Goal: Task Accomplishment & Management: Complete application form

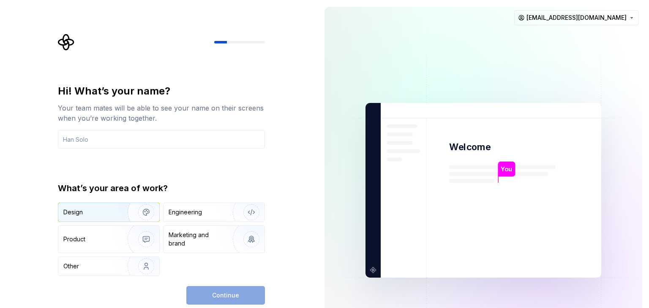
click at [122, 206] on img "button" at bounding box center [141, 212] width 54 height 57
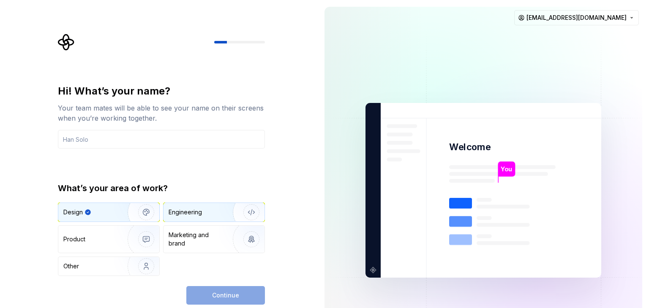
click at [193, 213] on div "Engineering" at bounding box center [185, 212] width 33 height 8
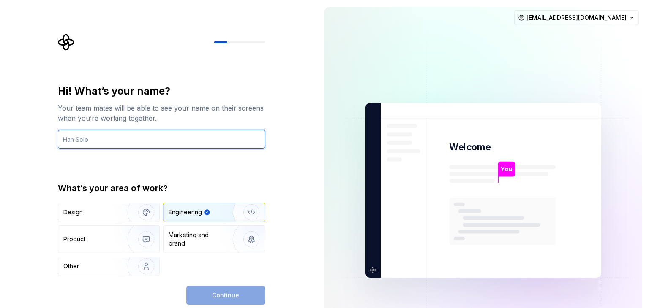
click at [125, 141] on input "text" at bounding box center [161, 139] width 207 height 19
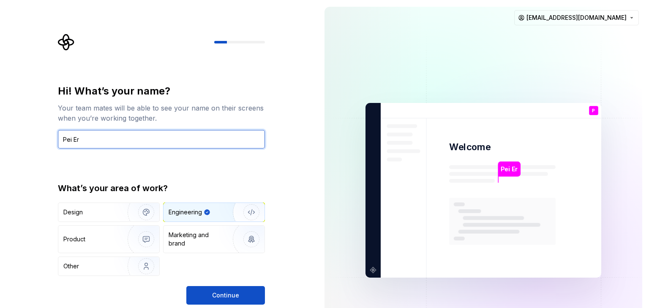
type input "Pei Er"
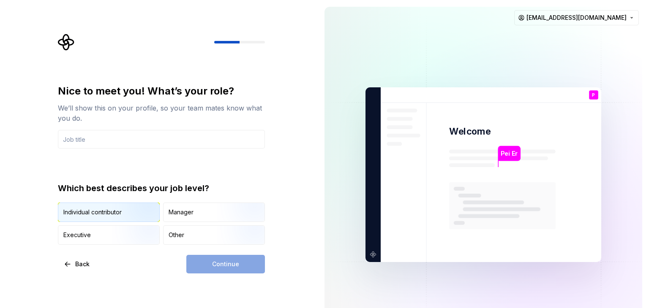
click at [134, 207] on img "button" at bounding box center [139, 223] width 54 height 57
click at [137, 210] on img "button" at bounding box center [139, 223] width 54 height 57
click at [200, 240] on div "Other" at bounding box center [214, 235] width 101 height 19
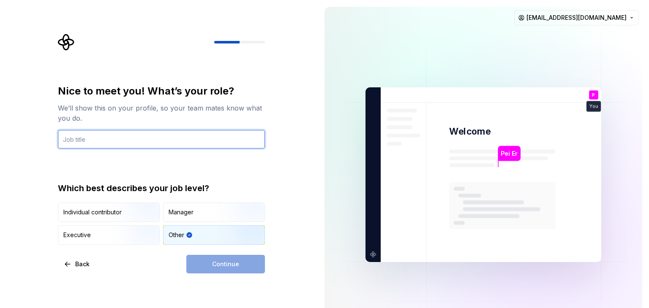
click at [159, 139] on input "text" at bounding box center [161, 139] width 207 height 19
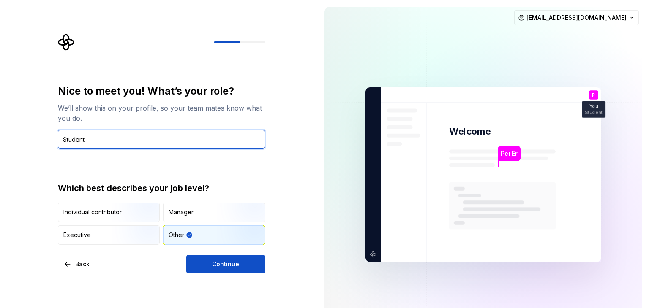
type input "Student"
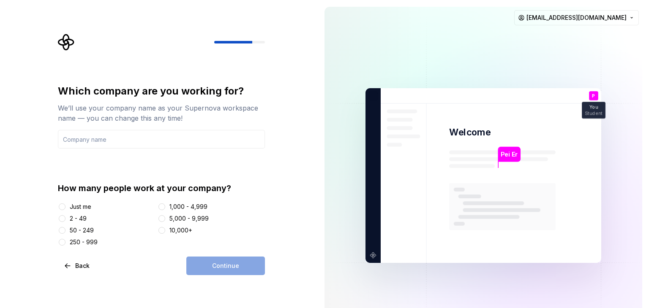
click at [84, 207] on div "Just me" at bounding box center [81, 207] width 22 height 8
click at [65, 207] on button "Just me" at bounding box center [62, 207] width 7 height 7
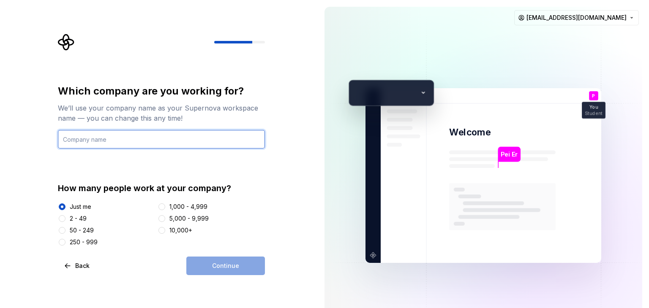
click at [134, 134] on input "text" at bounding box center [161, 139] width 207 height 19
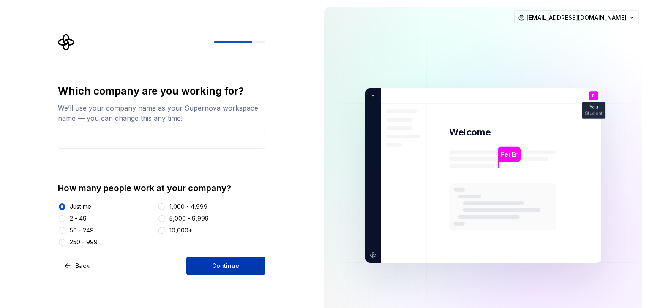
click at [207, 259] on button "Continue" at bounding box center [225, 266] width 79 height 19
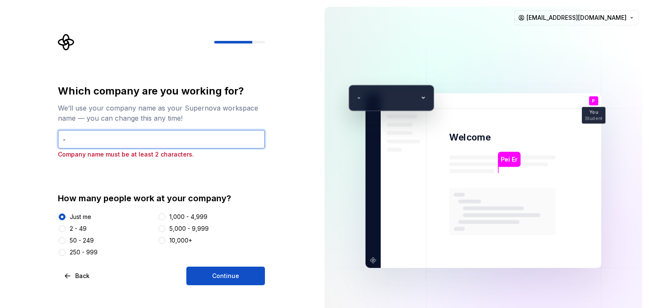
click at [98, 131] on input "-" at bounding box center [161, 139] width 207 height 19
type input "no"
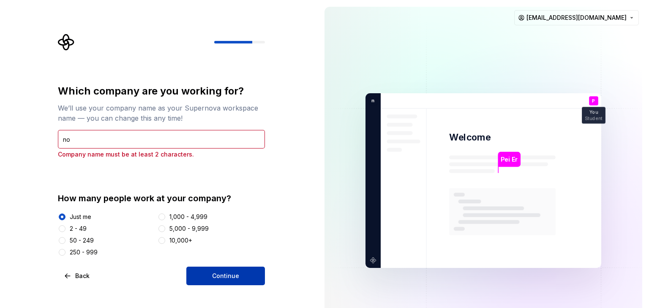
click at [237, 278] on span "Continue" at bounding box center [225, 276] width 27 height 8
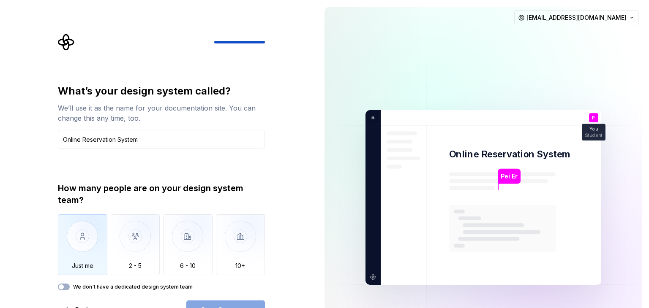
type input "Online Reservation System"
click at [86, 224] on img "button" at bounding box center [82, 243] width 49 height 57
click at [213, 302] on button "Open Supernova" at bounding box center [225, 310] width 79 height 19
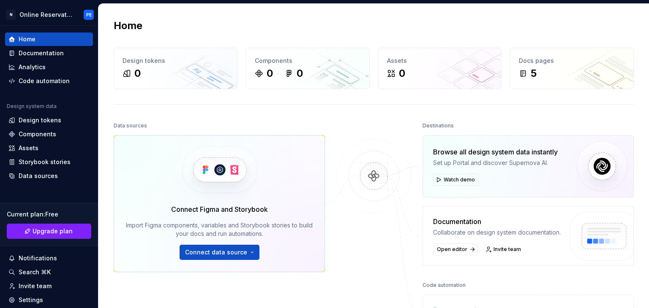
scroll to position [13, 0]
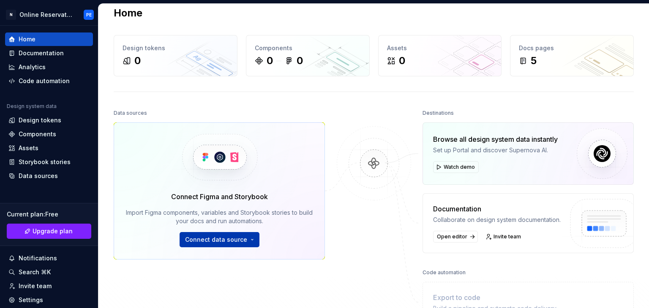
click at [234, 235] on button "Connect data source" at bounding box center [220, 239] width 80 height 15
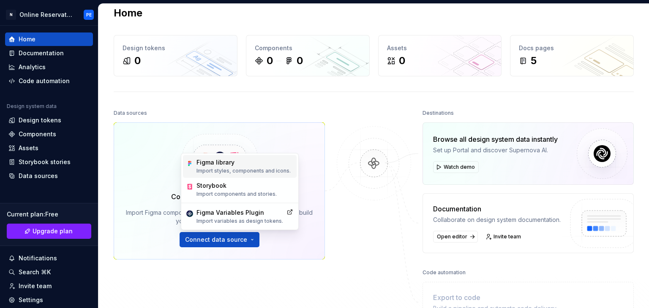
click at [242, 169] on p "Import styles, components and icons." at bounding box center [243, 171] width 94 height 7
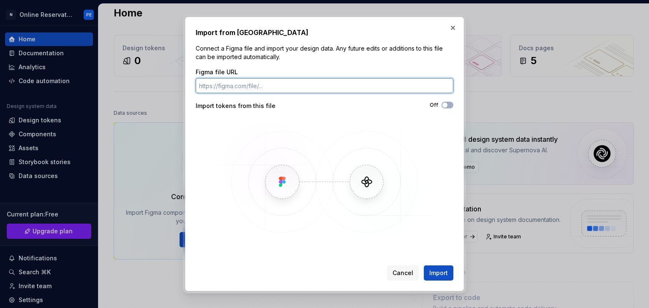
paste input "https://www.figma.com/design/VF2gsRXPGb8Uo79BsiKvcs/FYP1--Prototype?node-id=0-1…"
type input "https://www.figma.com/design/VF2gsRXPGb8Uo79BsiKvcs/FYP1--Prototype?node-id=0-1…"
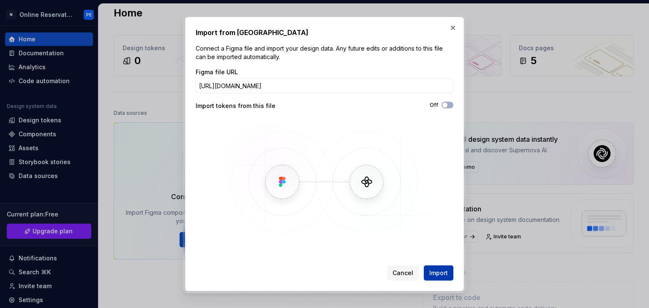
scroll to position [0, 0]
click at [436, 275] on span "Import" at bounding box center [438, 273] width 19 height 8
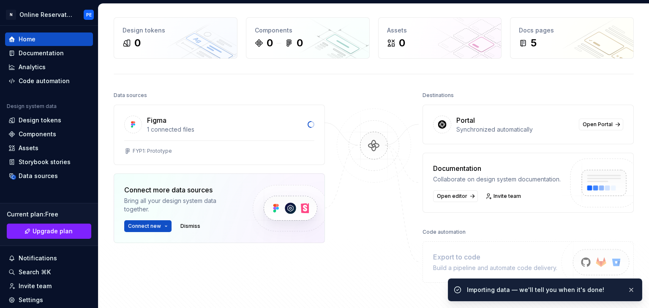
scroll to position [31, 0]
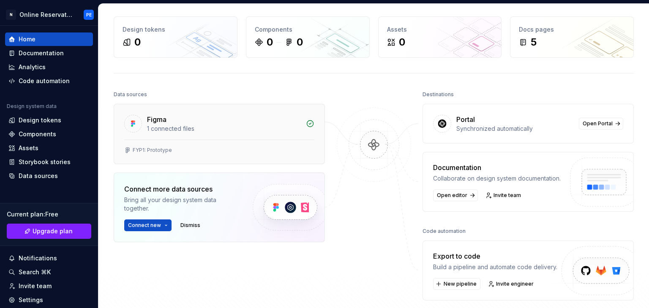
click at [155, 127] on div "1 connected files" at bounding box center [224, 129] width 154 height 8
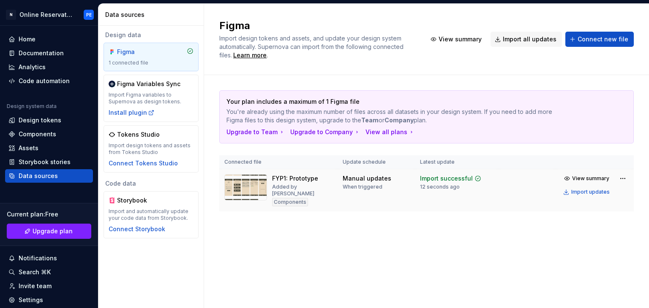
click at [260, 183] on img at bounding box center [245, 187] width 43 height 26
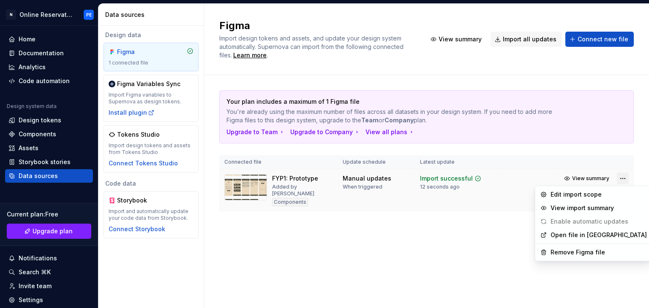
click at [626, 179] on html "N Online Reservation System PE Home Documentation Analytics Code automation Des…" at bounding box center [324, 154] width 649 height 308
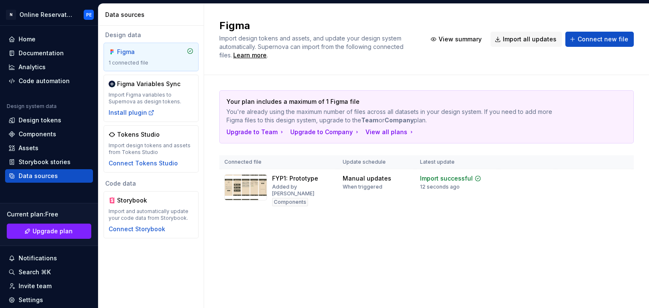
click at [515, 193] on html "N Online Reservation System PE Home Documentation Analytics Code automation Des…" at bounding box center [324, 154] width 649 height 308
click at [245, 188] on img at bounding box center [245, 187] width 43 height 26
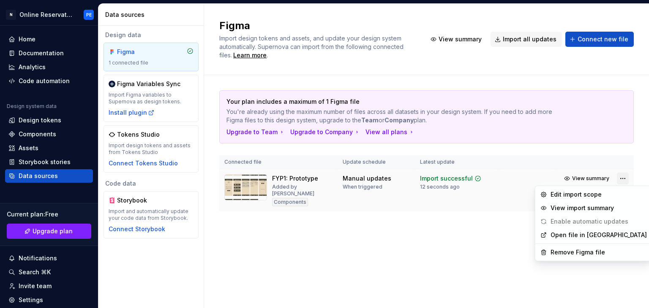
click at [621, 182] on html "N Online Reservation System PE Home Documentation Analytics Code automation Des…" at bounding box center [324, 154] width 649 height 308
click at [597, 234] on link "Open file in Figma" at bounding box center [598, 235] width 96 height 8
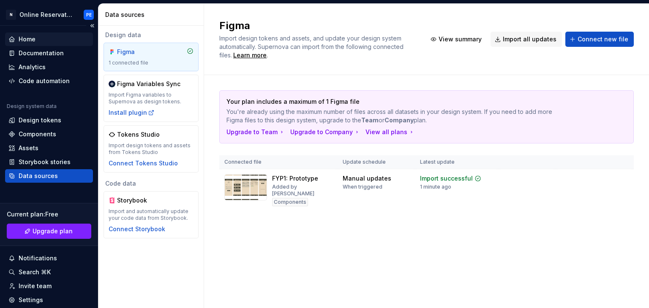
click at [34, 38] on div "Home" at bounding box center [27, 39] width 17 height 8
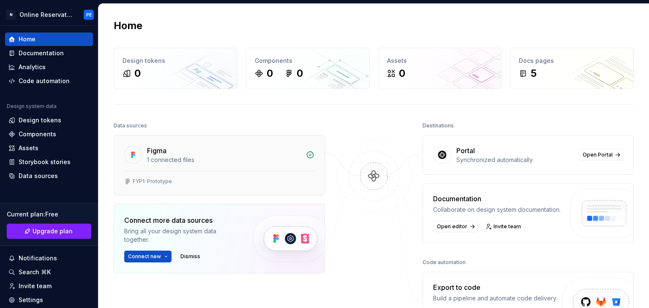
click at [157, 144] on div "Figma 1 connected files" at bounding box center [219, 153] width 210 height 35
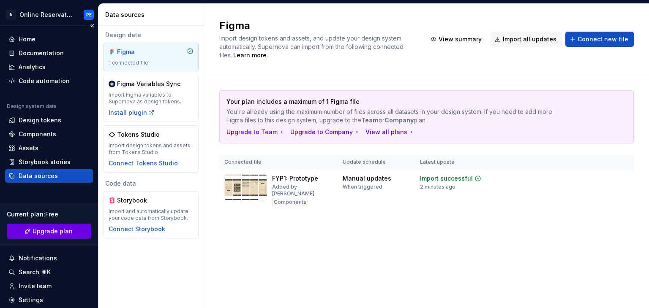
click at [52, 230] on span "Upgrade plan" at bounding box center [53, 231] width 40 height 8
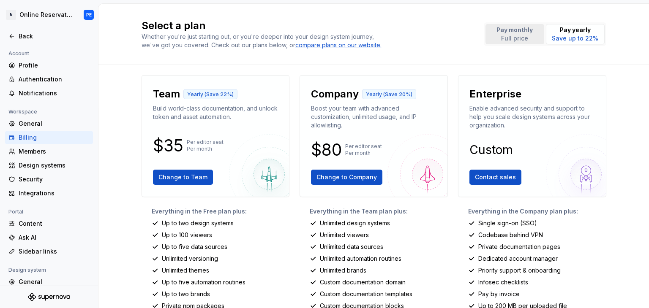
click at [505, 41] on p "Full price" at bounding box center [514, 38] width 36 height 8
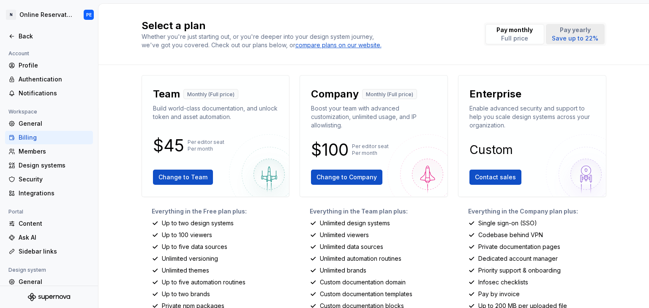
click at [564, 36] on p "Save up to 22%" at bounding box center [575, 38] width 46 height 8
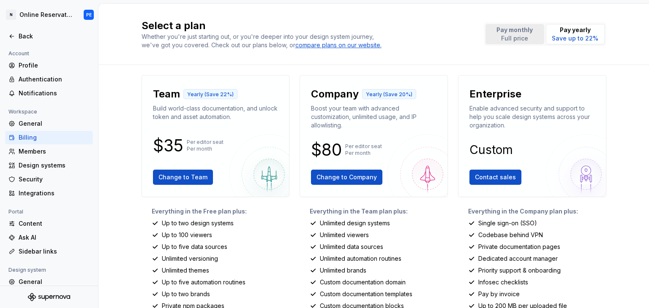
click at [527, 44] on button "Pay monthly Full price" at bounding box center [514, 34] width 59 height 20
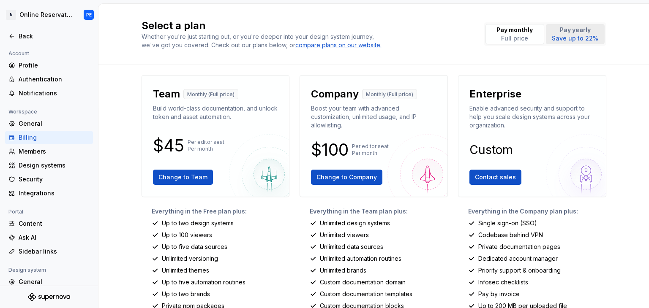
click at [561, 31] on p "Pay yearly" at bounding box center [575, 30] width 46 height 8
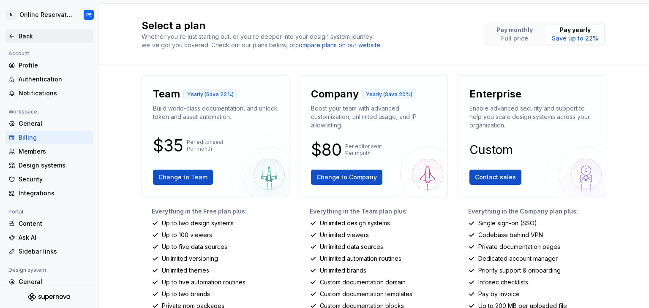
click at [28, 39] on div "Back" at bounding box center [54, 36] width 71 height 8
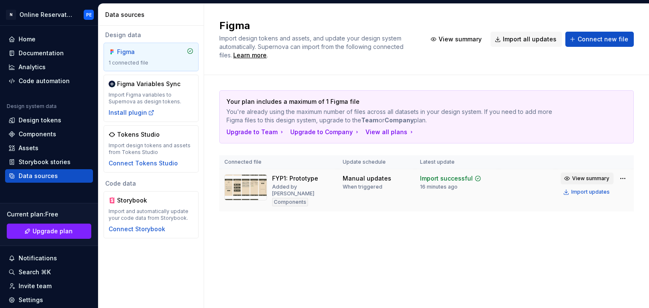
click at [585, 179] on span "View summary" at bounding box center [590, 178] width 37 height 7
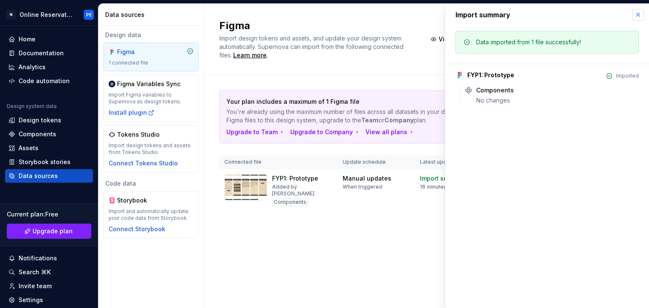
click at [640, 16] on button "button" at bounding box center [638, 15] width 12 height 12
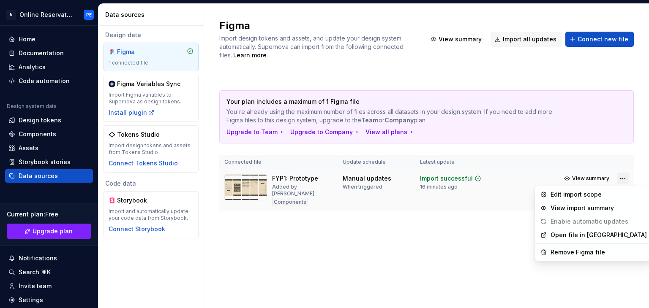
click at [624, 180] on html "N Online Reservation System PE Home Documentation Analytics Code automation Des…" at bounding box center [324, 154] width 649 height 308
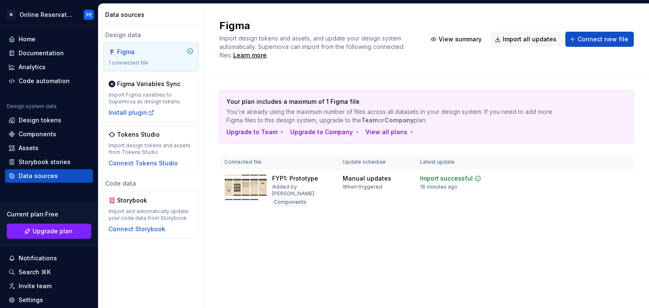
click at [451, 213] on html "N Online Reservation System PE Home Documentation Analytics Code automation Des…" at bounding box center [324, 154] width 649 height 308
click at [50, 122] on div "Design tokens" at bounding box center [40, 120] width 43 height 8
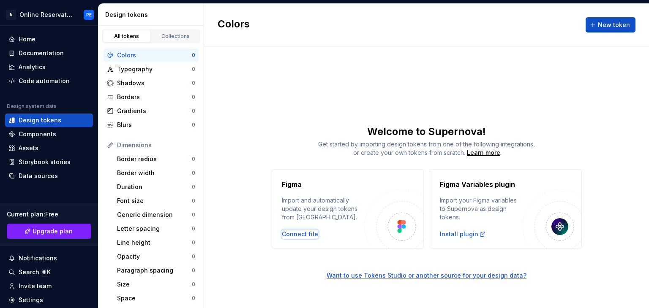
click at [309, 234] on div "Connect file" at bounding box center [300, 234] width 36 height 8
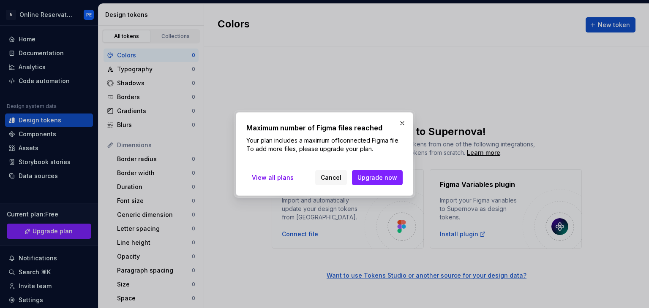
click at [412, 121] on div "Maximum number of Figma files reached Your plan includes a maximum of 1 connect…" at bounding box center [324, 154] width 177 height 84
click at [406, 121] on button "button" at bounding box center [402, 123] width 12 height 12
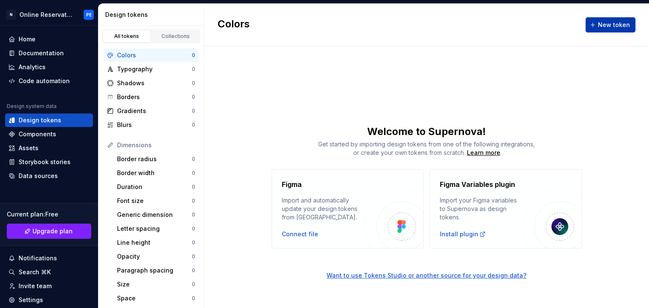
click at [625, 30] on button "New token" at bounding box center [611, 24] width 50 height 15
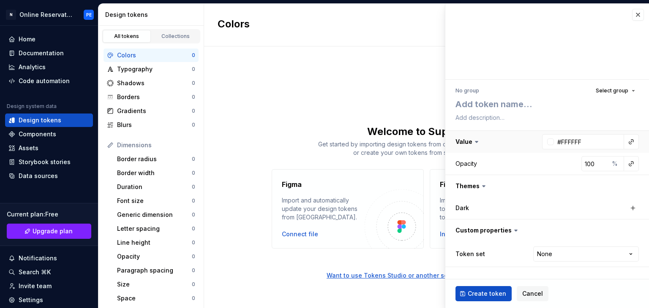
type textarea "*"
click at [526, 293] on span "Cancel" at bounding box center [532, 294] width 21 height 8
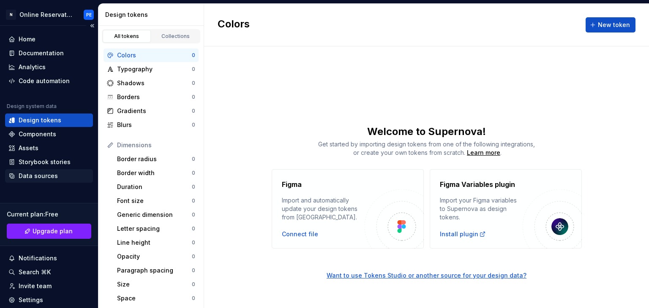
click at [48, 173] on div "Data sources" at bounding box center [38, 176] width 39 height 8
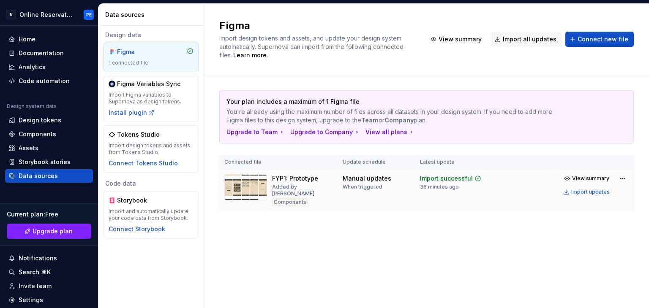
click at [245, 188] on img at bounding box center [245, 187] width 43 height 26
click at [575, 177] on span "View summary" at bounding box center [590, 178] width 37 height 7
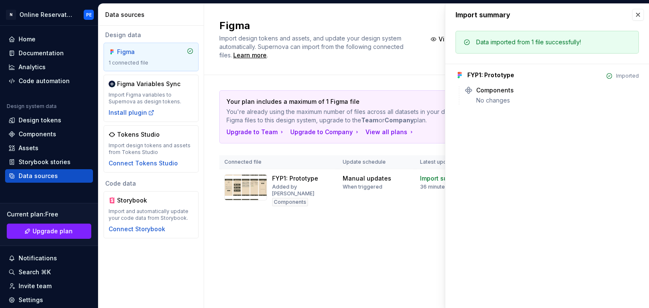
click at [482, 78] on div "FYP1: Prototype" at bounding box center [490, 75] width 47 height 8
click at [641, 17] on button "button" at bounding box center [638, 15] width 12 height 12
